Goal: Information Seeking & Learning: Check status

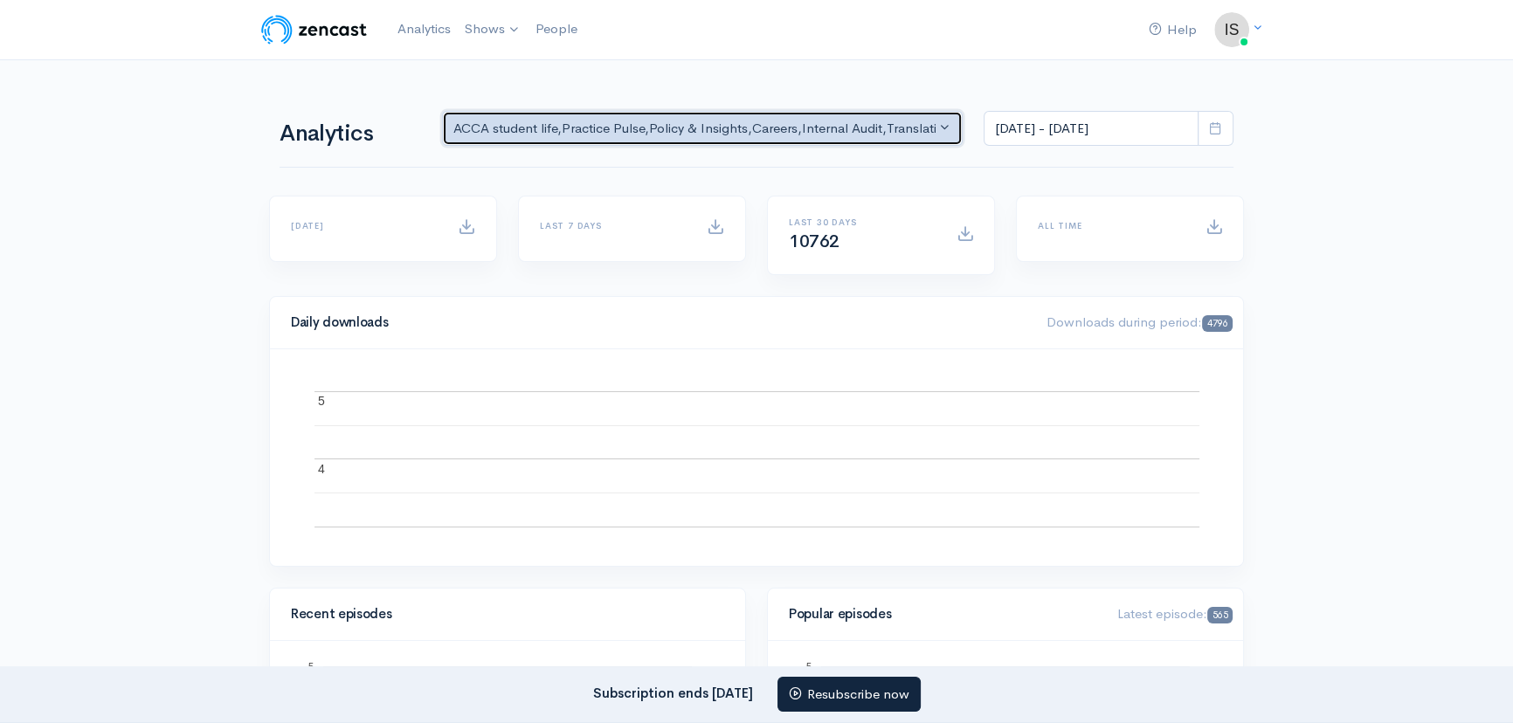
click at [810, 121] on div "ACCA student life , Practice Pulse , Policy & Insights , Careers , Internal Aud…" at bounding box center [694, 129] width 482 height 20
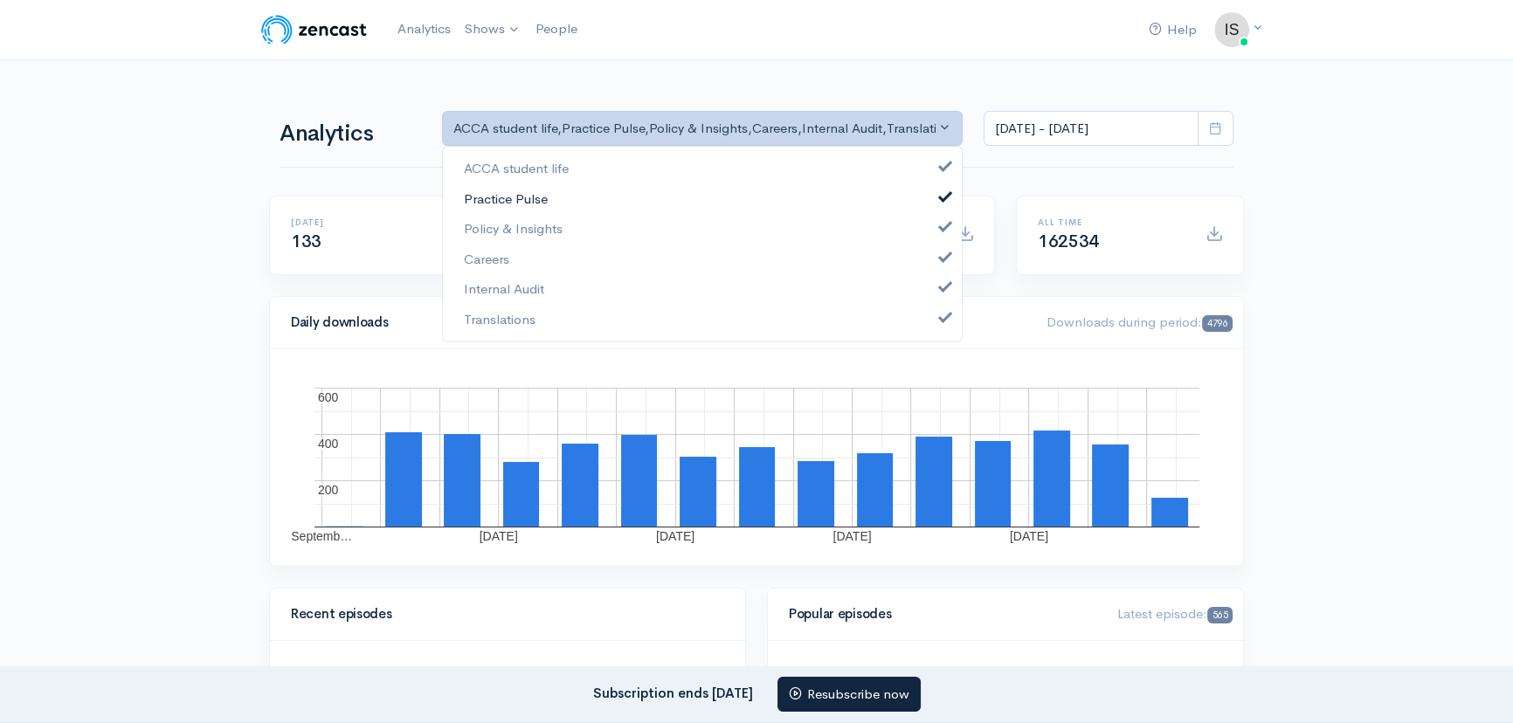
click at [565, 206] on link "Practice Pulse" at bounding box center [702, 198] width 519 height 31
click at [564, 225] on link "Policy & Insights" at bounding box center [702, 229] width 519 height 31
click at [547, 259] on link "Careers" at bounding box center [702, 259] width 519 height 31
click at [553, 289] on link "Internal Audit" at bounding box center [702, 289] width 519 height 31
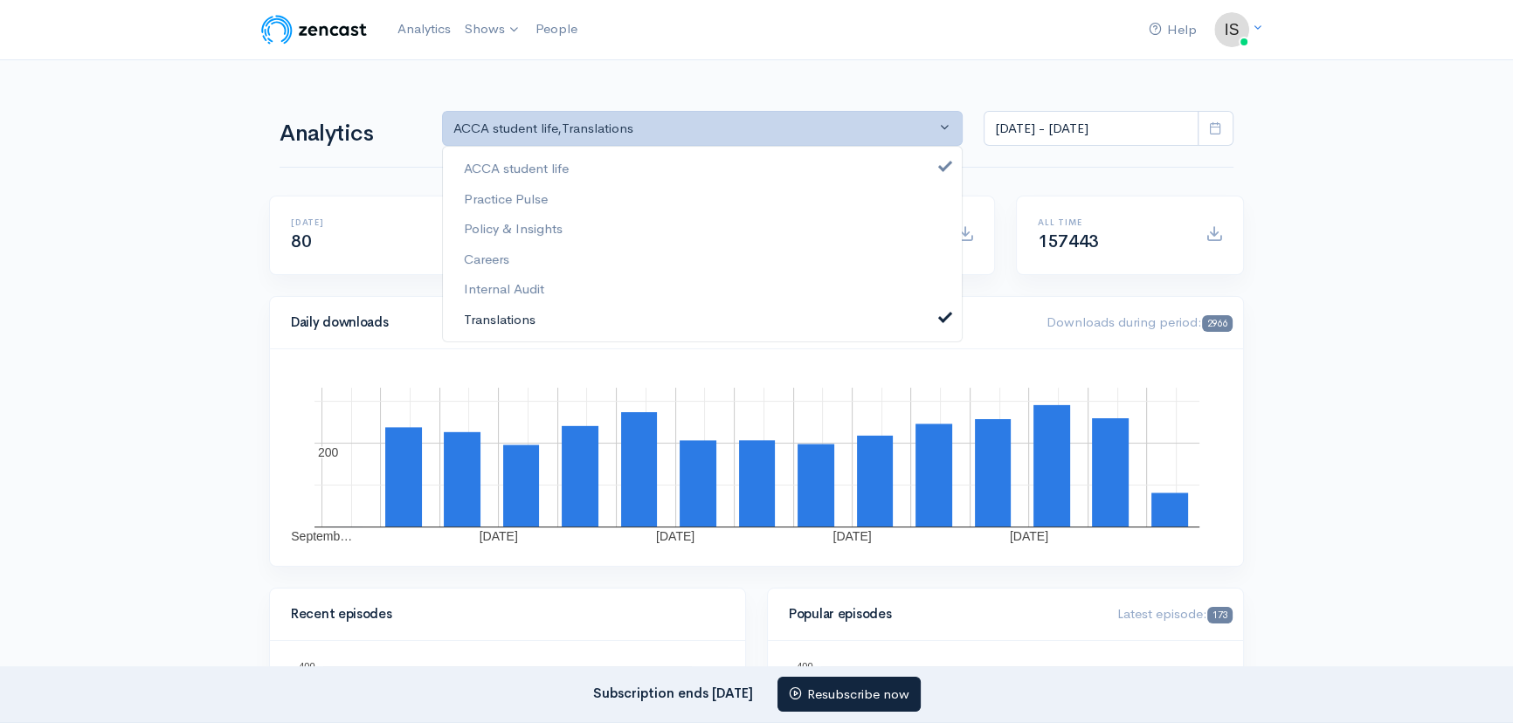
click at [560, 323] on link "Translations" at bounding box center [702, 319] width 519 height 31
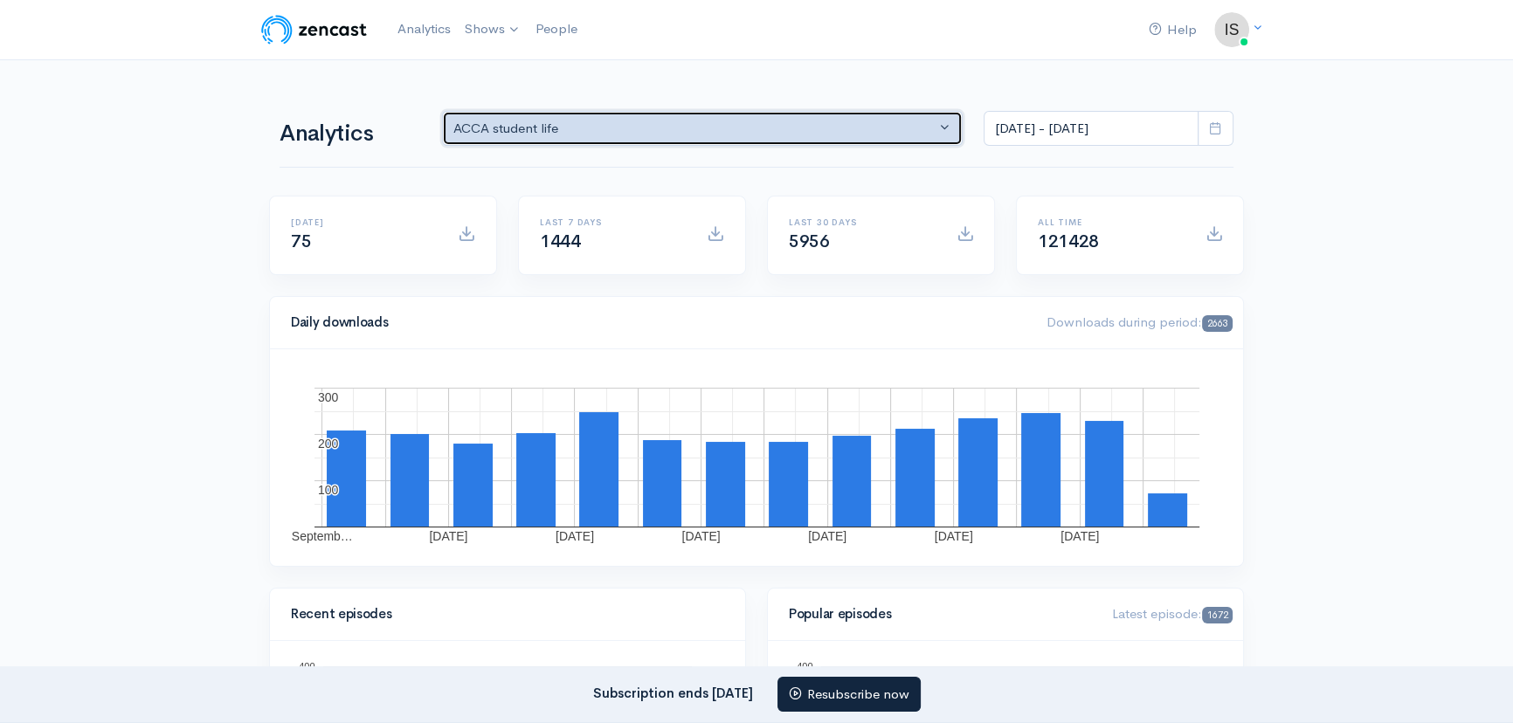
click at [742, 130] on div "ACCA student life" at bounding box center [694, 129] width 482 height 20
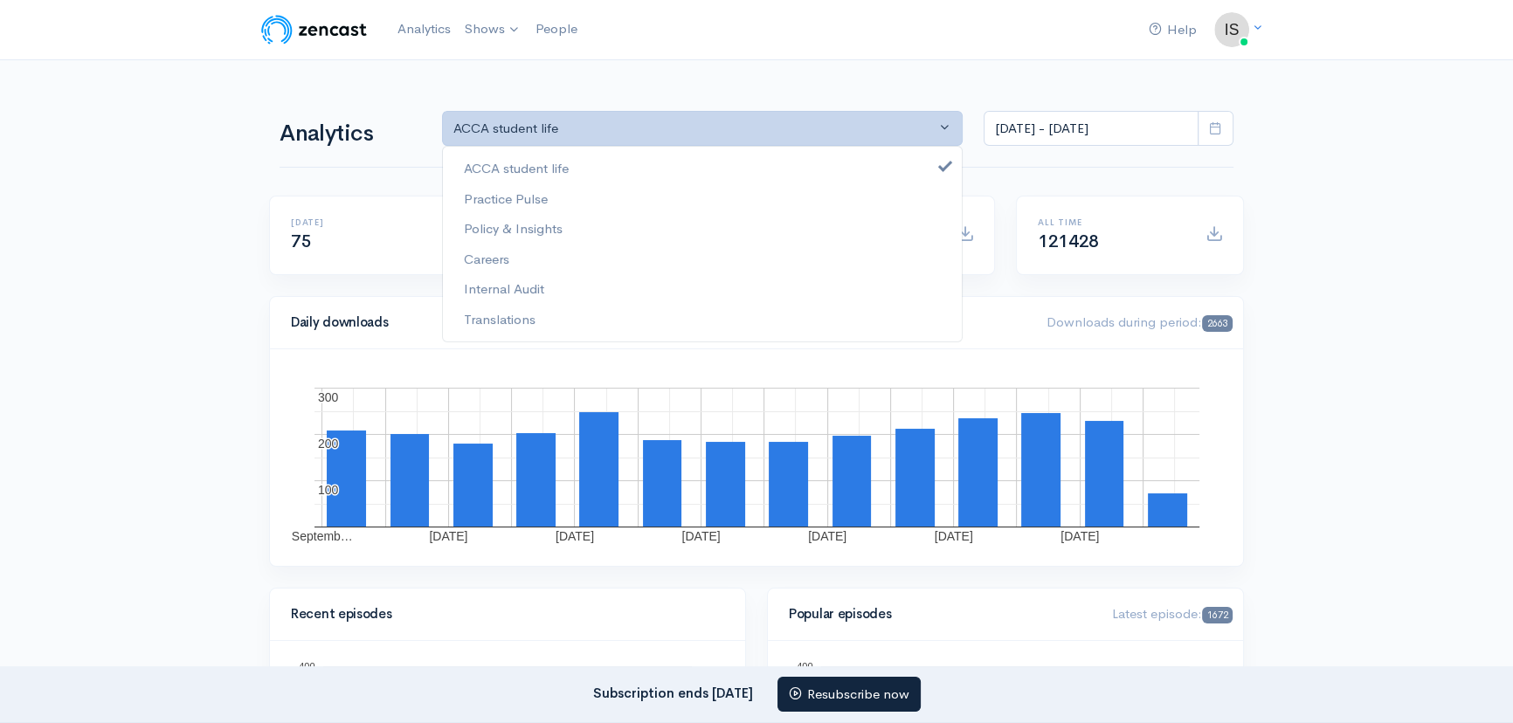
drag, startPoint x: 1259, startPoint y: 135, endPoint x: 1227, endPoint y: 125, distance: 34.0
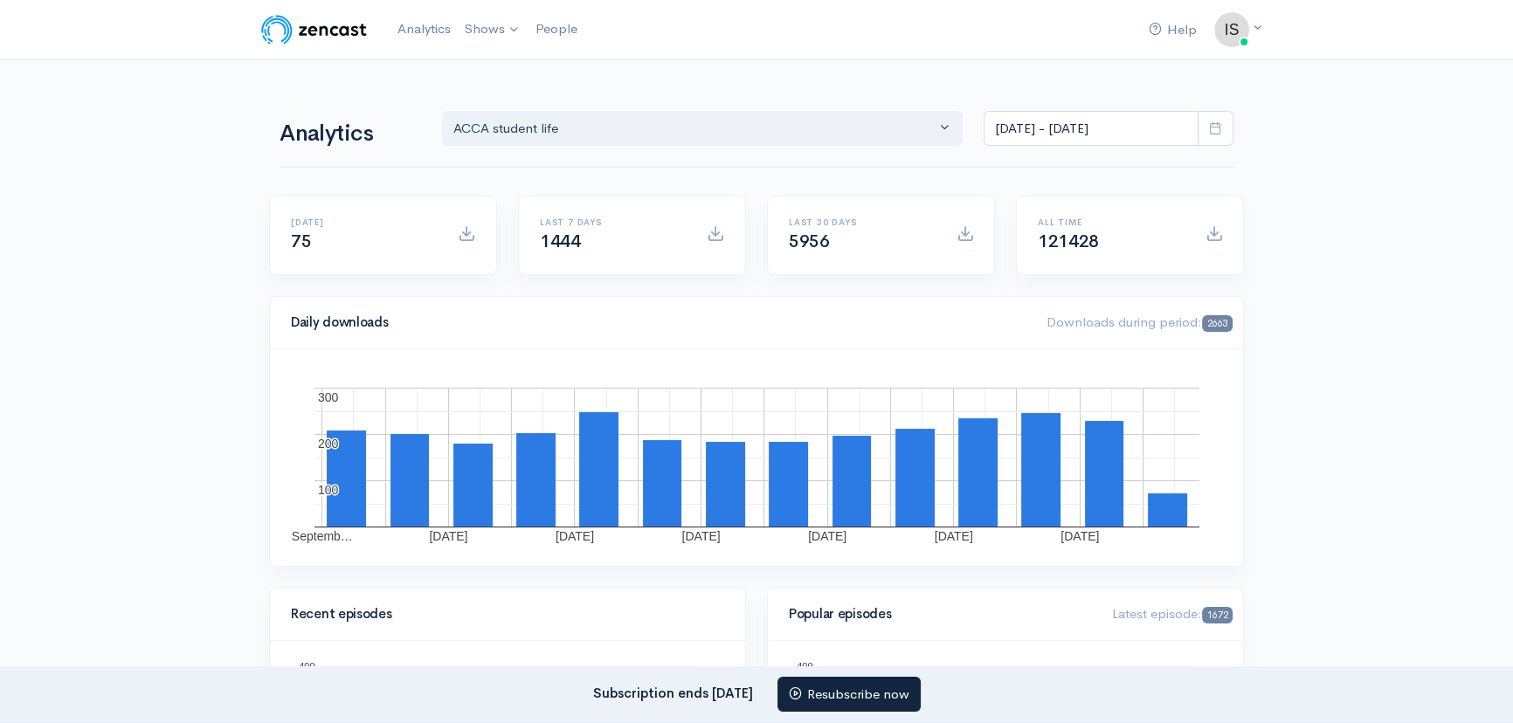
click at [1205, 119] on span at bounding box center [1216, 129] width 36 height 36
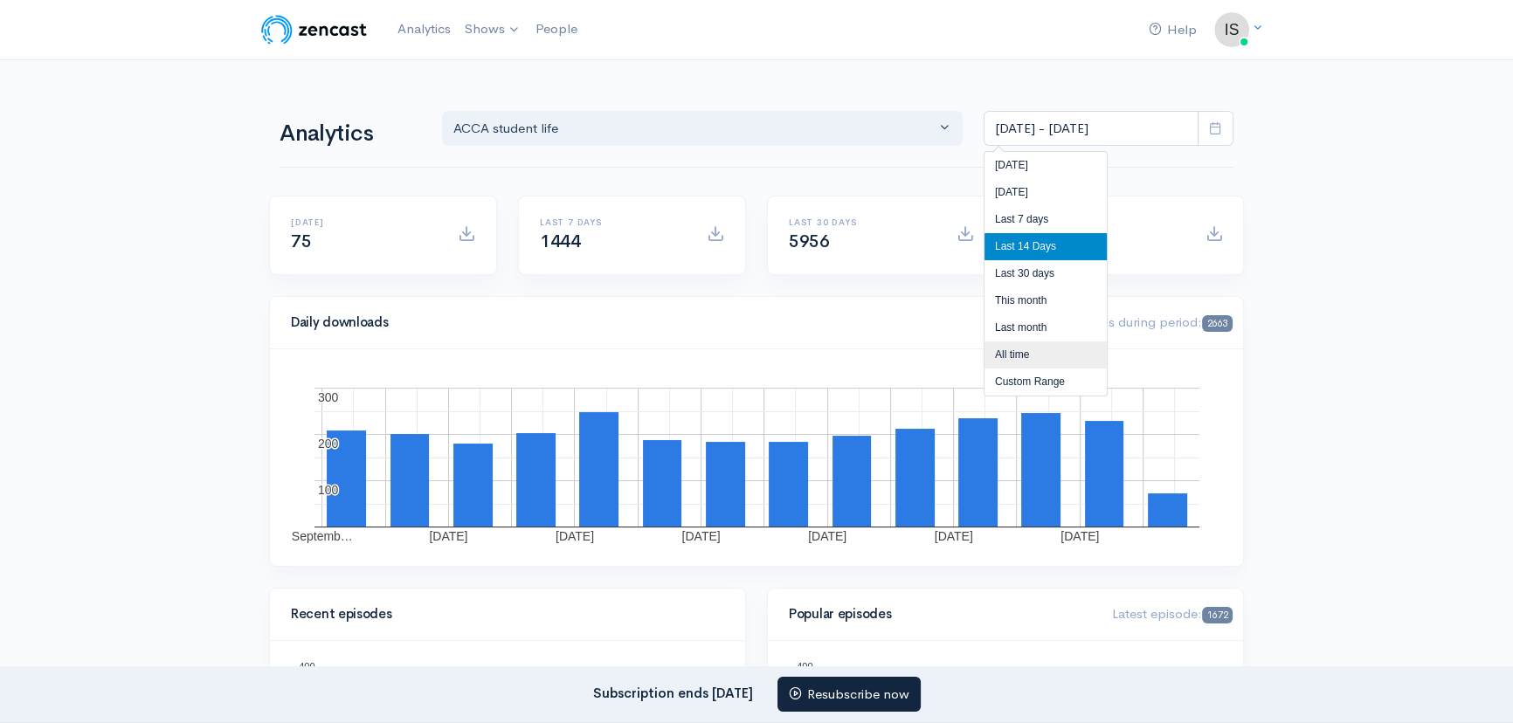
click at [1035, 345] on li "All time" at bounding box center [1046, 355] width 122 height 27
type input "[DATE] - [DATE]"
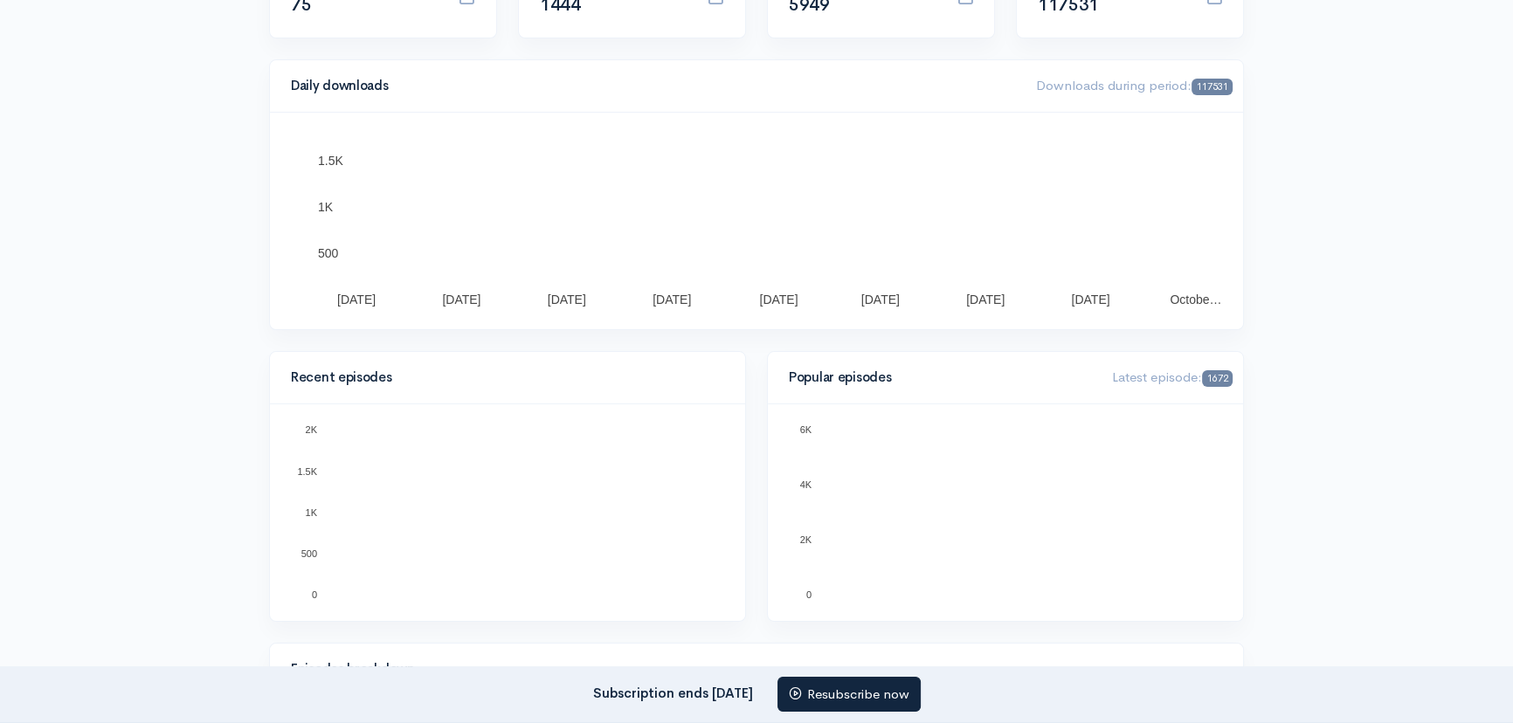
scroll to position [476, 0]
